Goal: Navigation & Orientation: Go to known website

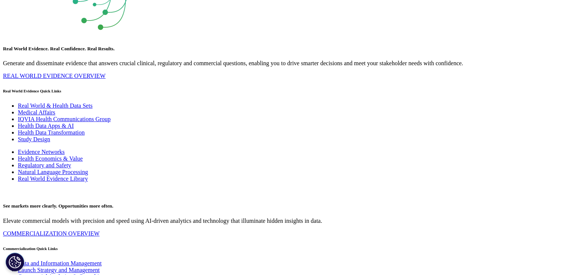
scroll to position [3870, 0]
